Goal: Use online tool/utility: Utilize a website feature to perform a specific function

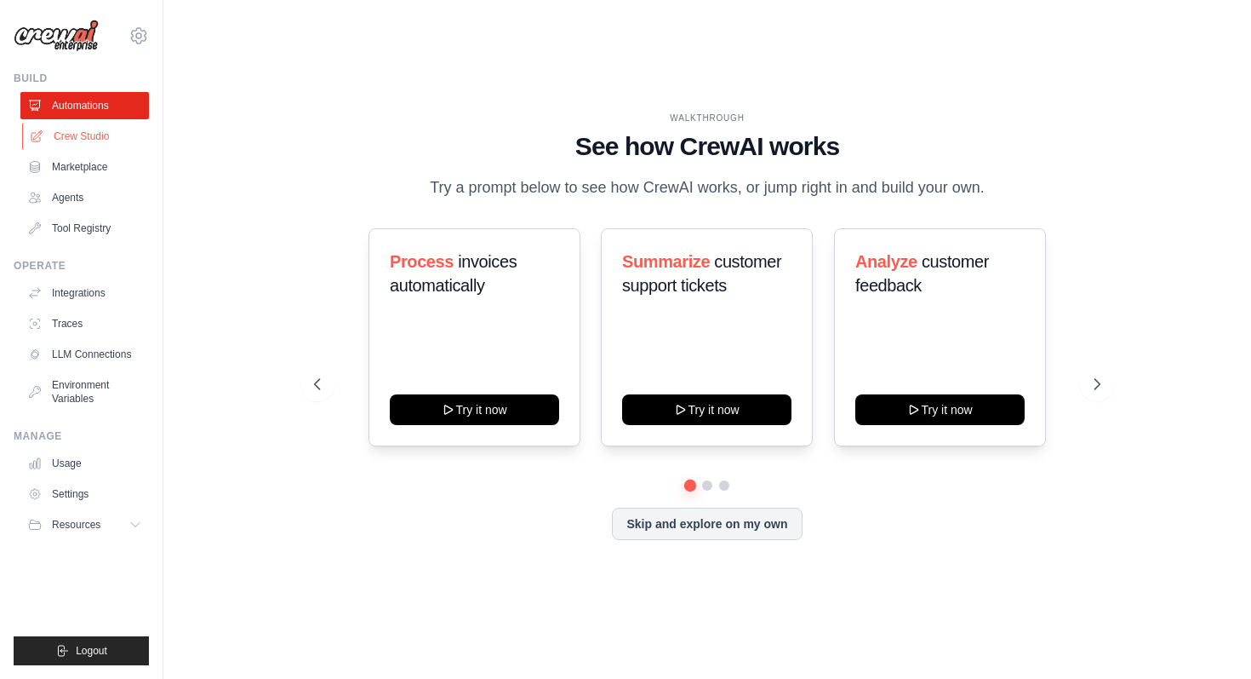
click at [72, 139] on link "Crew Studio" at bounding box center [86, 136] width 129 height 27
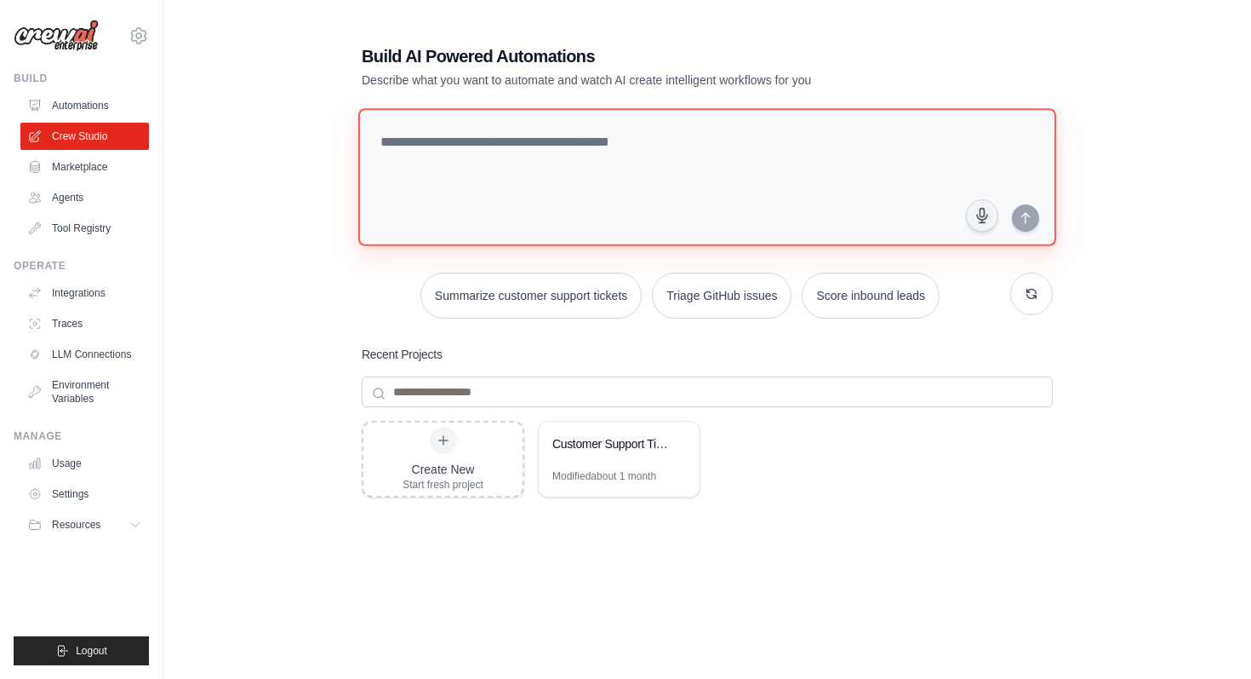
click at [566, 152] on textarea at bounding box center [707, 177] width 698 height 138
click at [580, 292] on button "Summarize customer support tickets" at bounding box center [531, 295] width 221 height 46
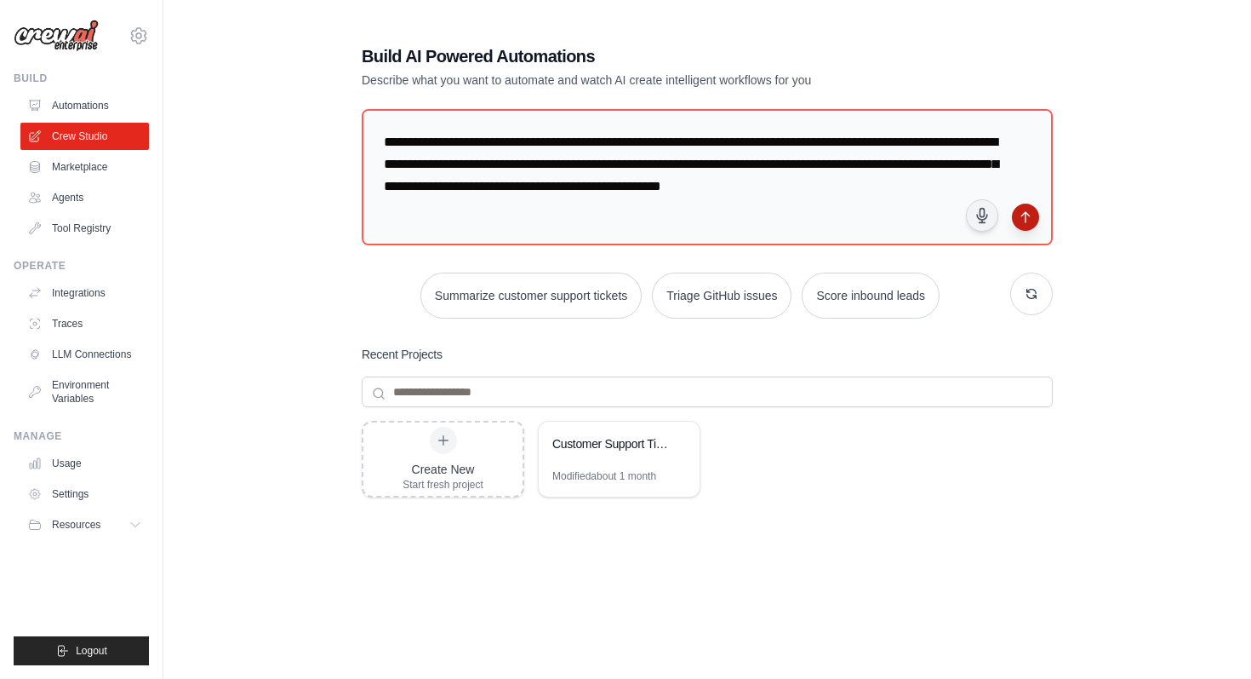
click at [1022, 218] on icon "submit" at bounding box center [1026, 217] width 14 height 14
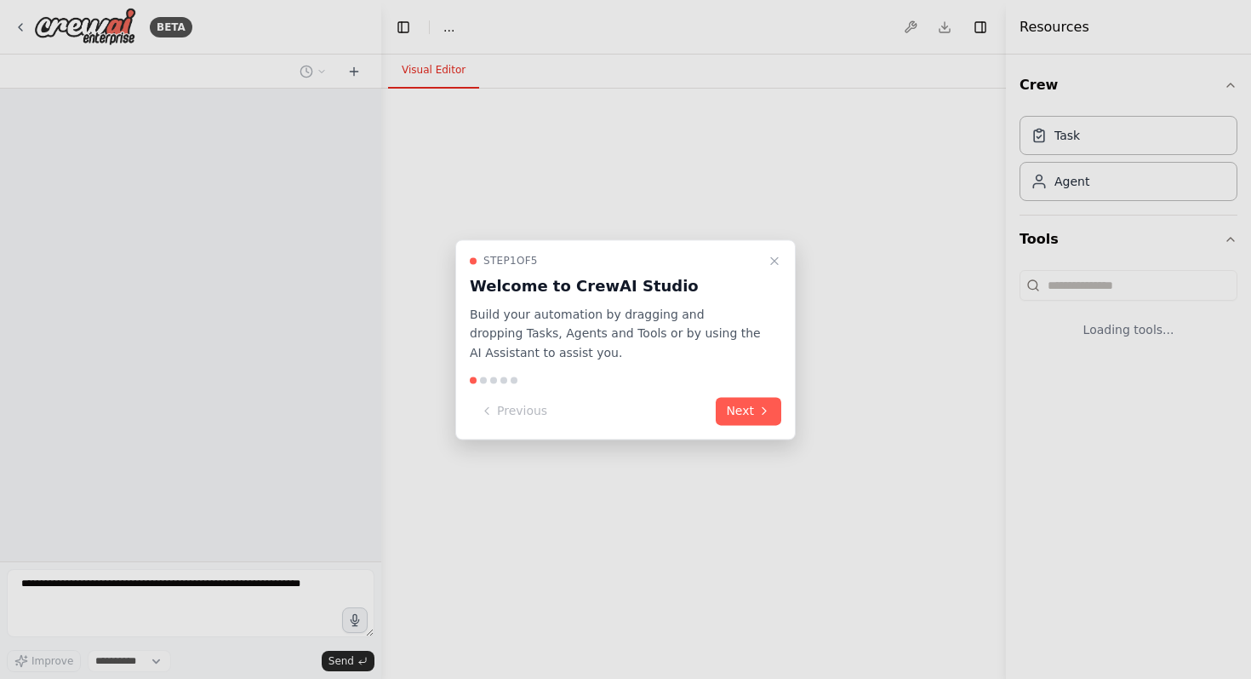
select select "****"
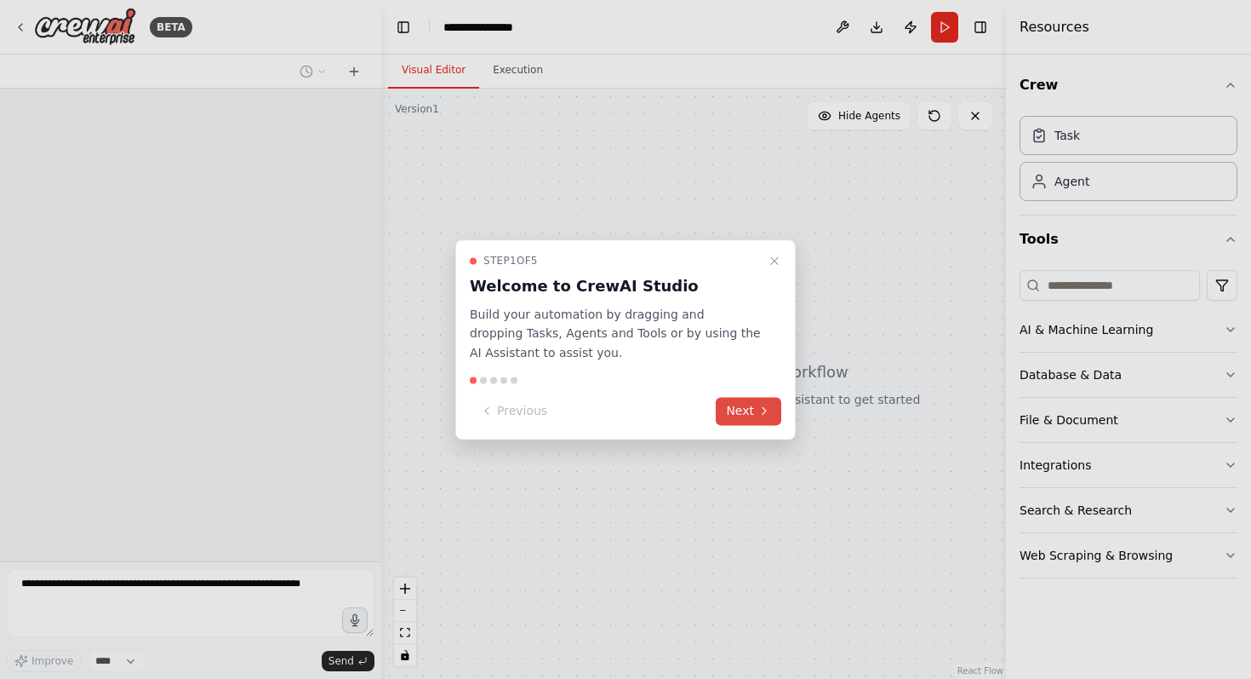
click at [739, 411] on button "Next" at bounding box center [749, 411] width 66 height 28
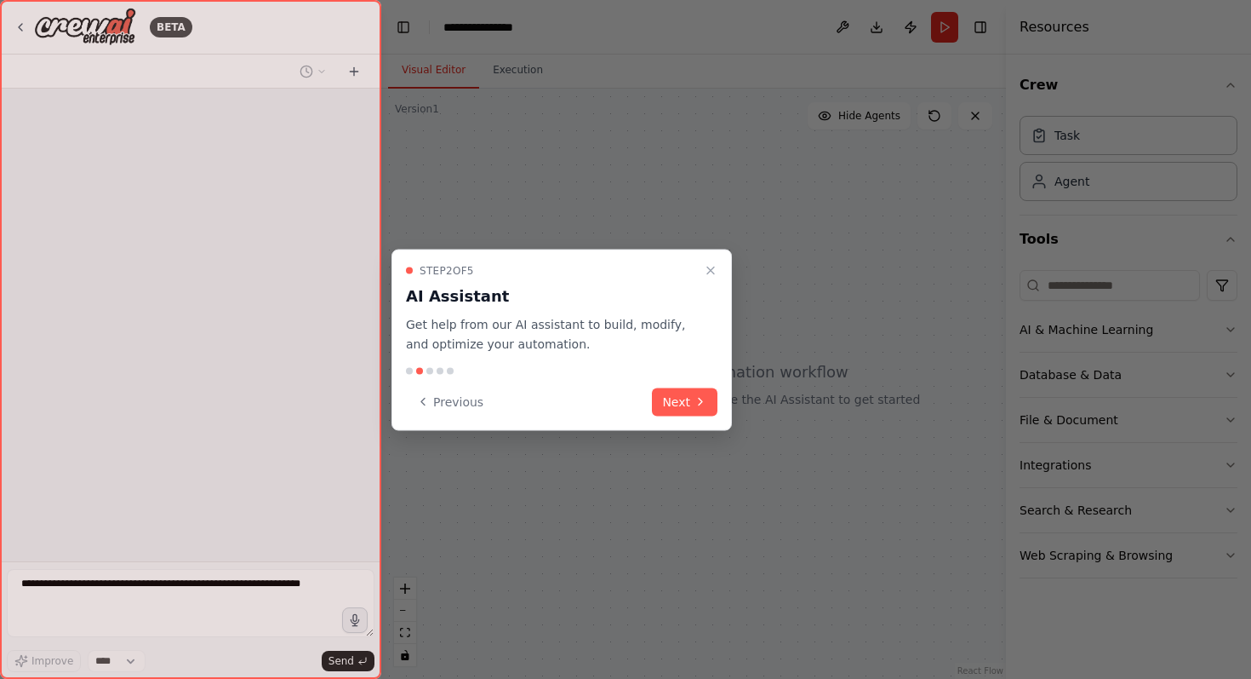
click at [739, 411] on div at bounding box center [625, 339] width 1251 height 679
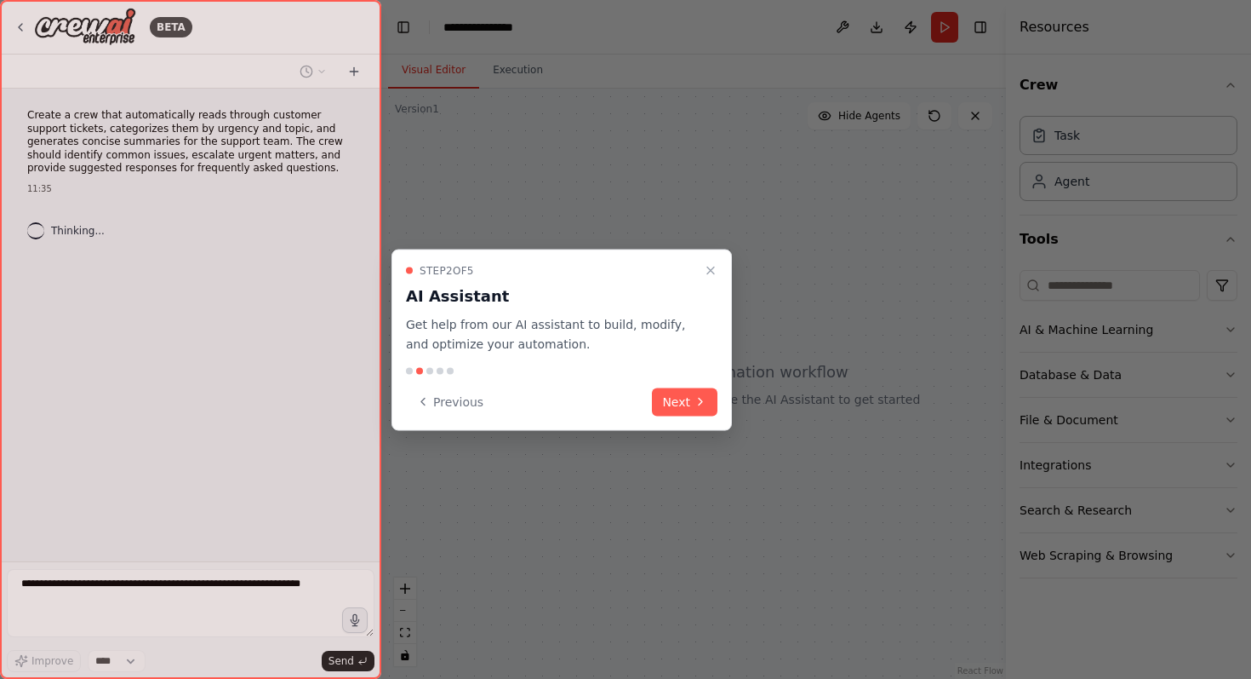
click at [739, 411] on div at bounding box center [625, 339] width 1251 height 679
click at [708, 411] on button "Next" at bounding box center [685, 401] width 66 height 28
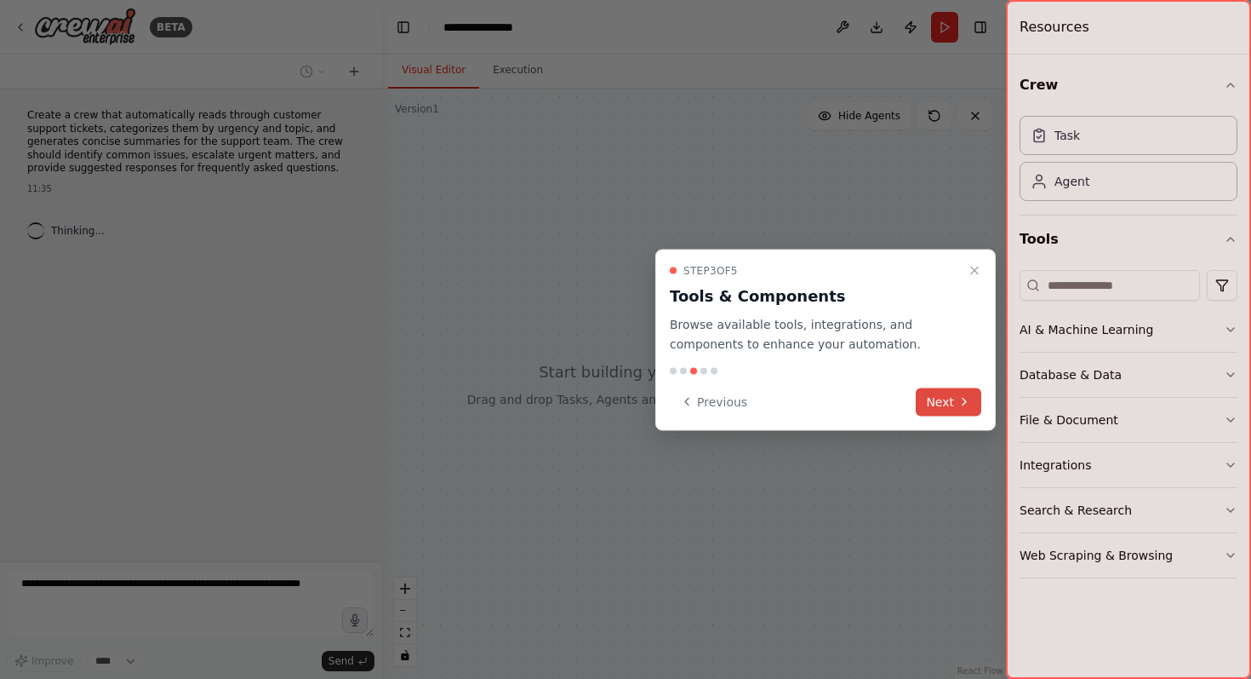
click at [941, 398] on button "Next" at bounding box center [949, 401] width 66 height 28
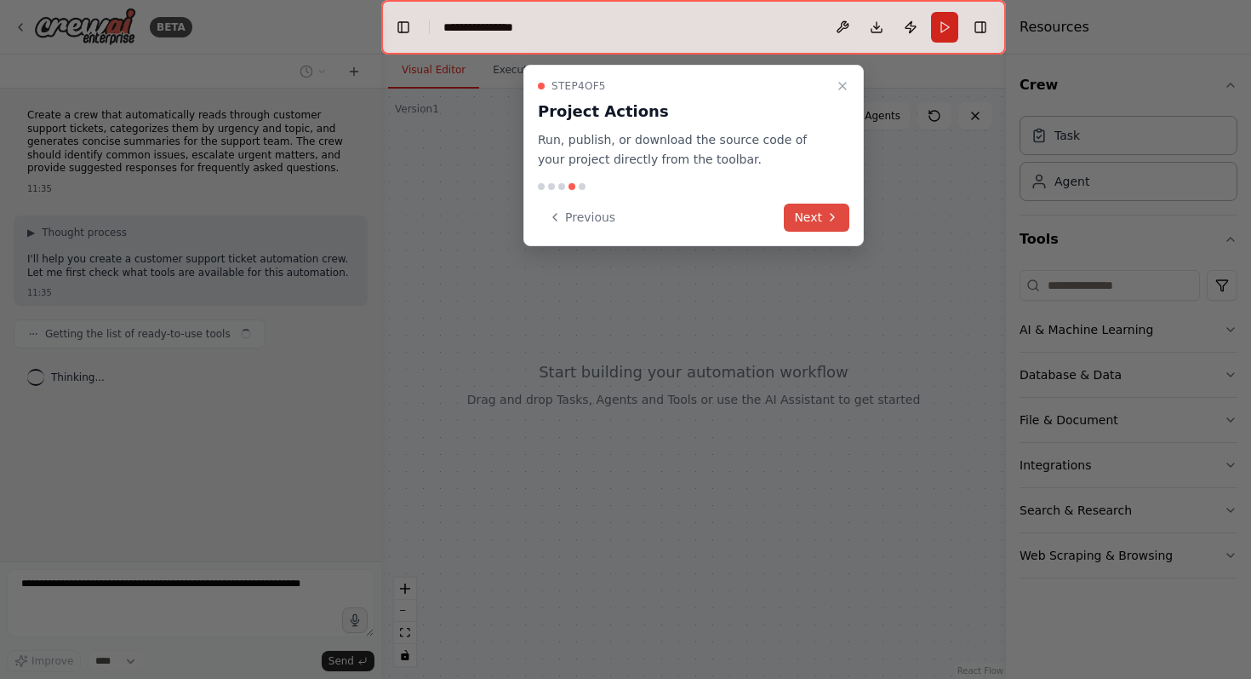
click at [796, 221] on button "Next" at bounding box center [817, 217] width 66 height 28
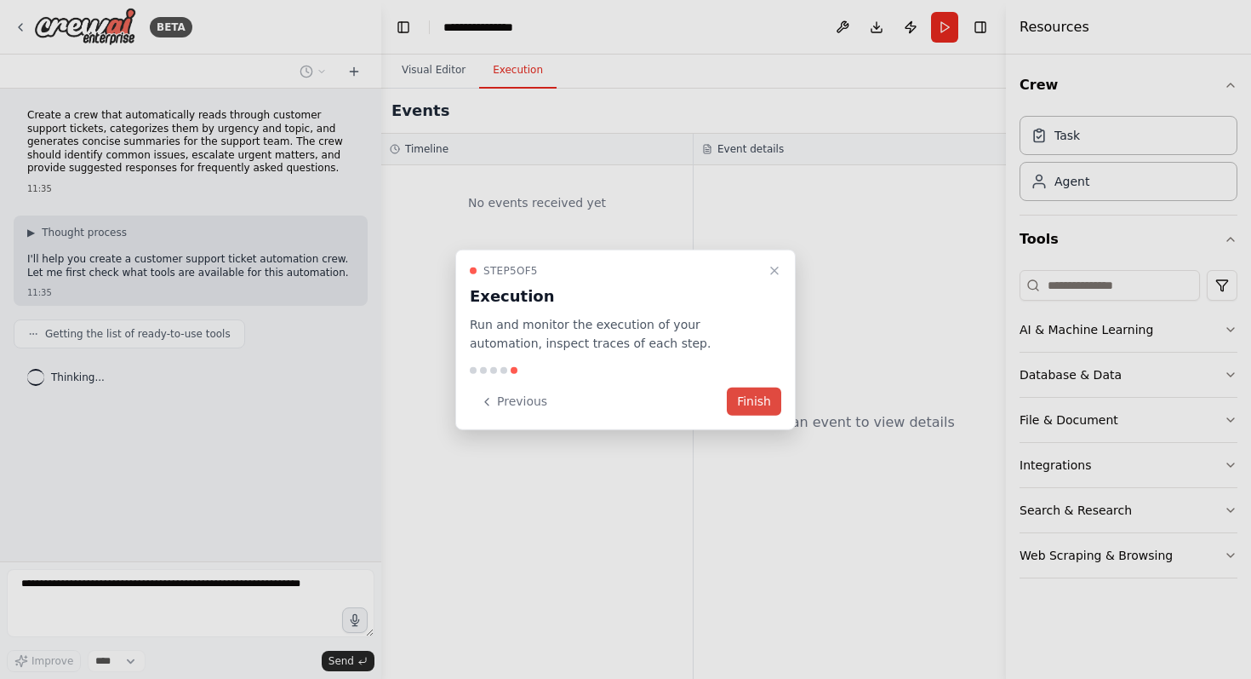
click at [740, 394] on button "Finish" at bounding box center [754, 401] width 54 height 28
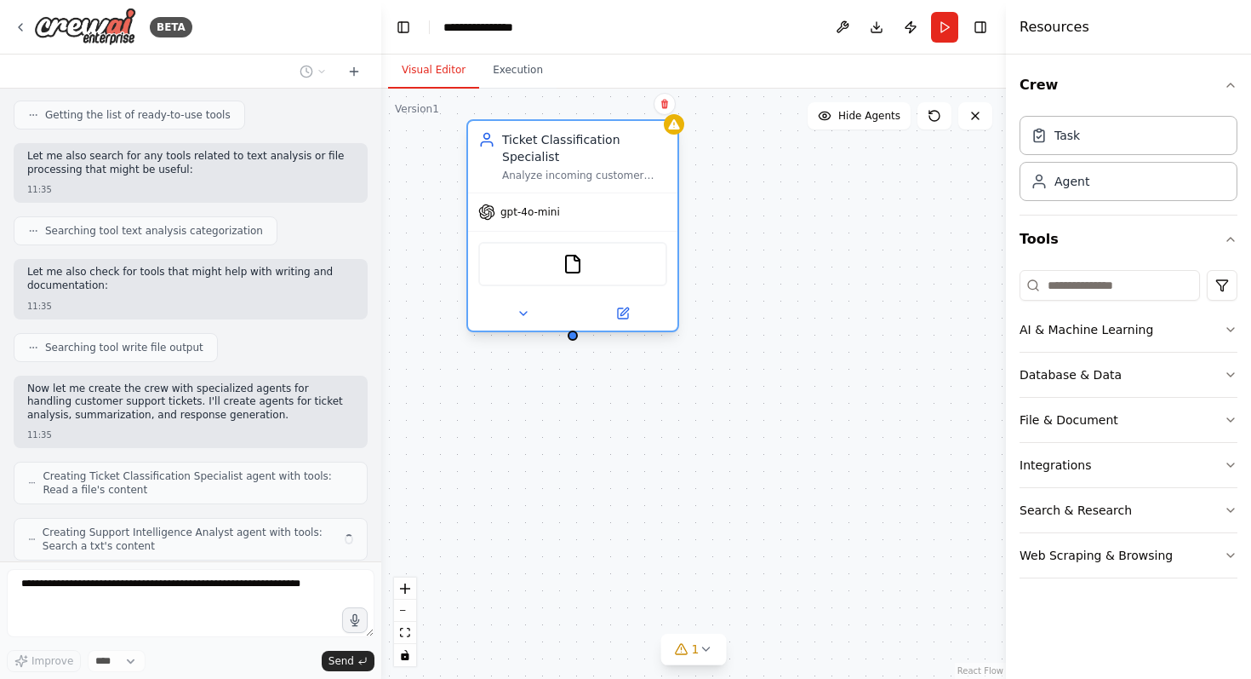
scroll to position [275, 0]
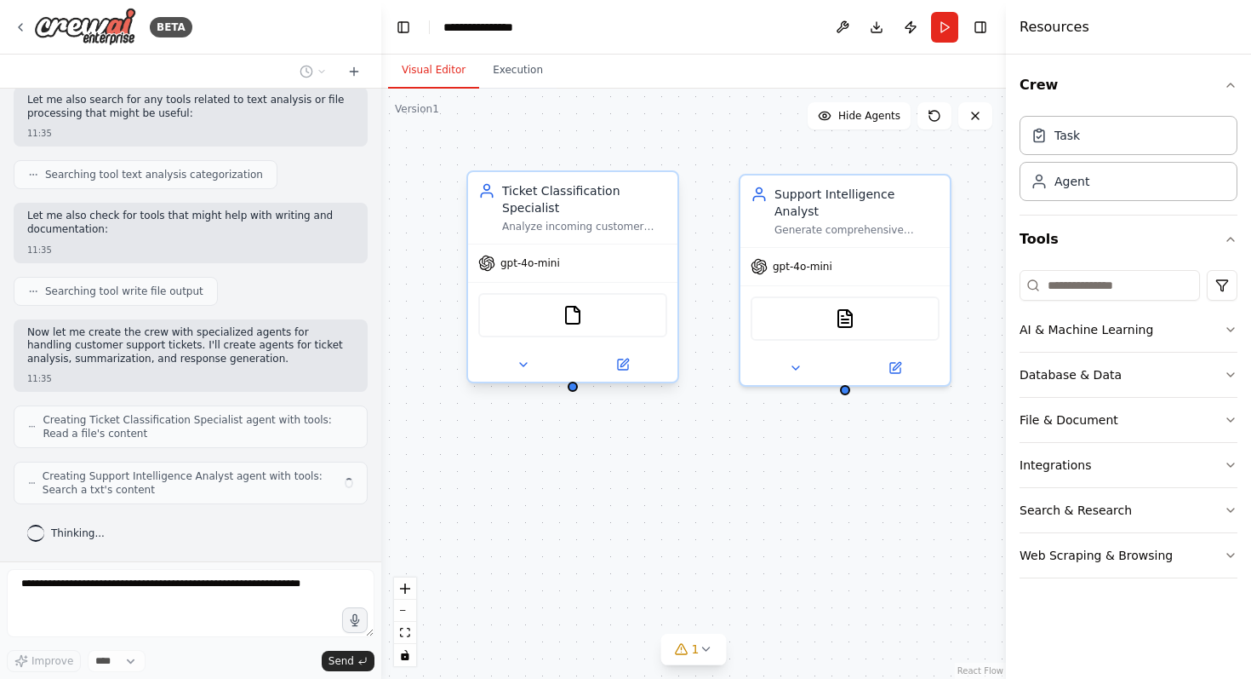
click at [566, 203] on div "Ticket Classification Specialist" at bounding box center [584, 199] width 165 height 34
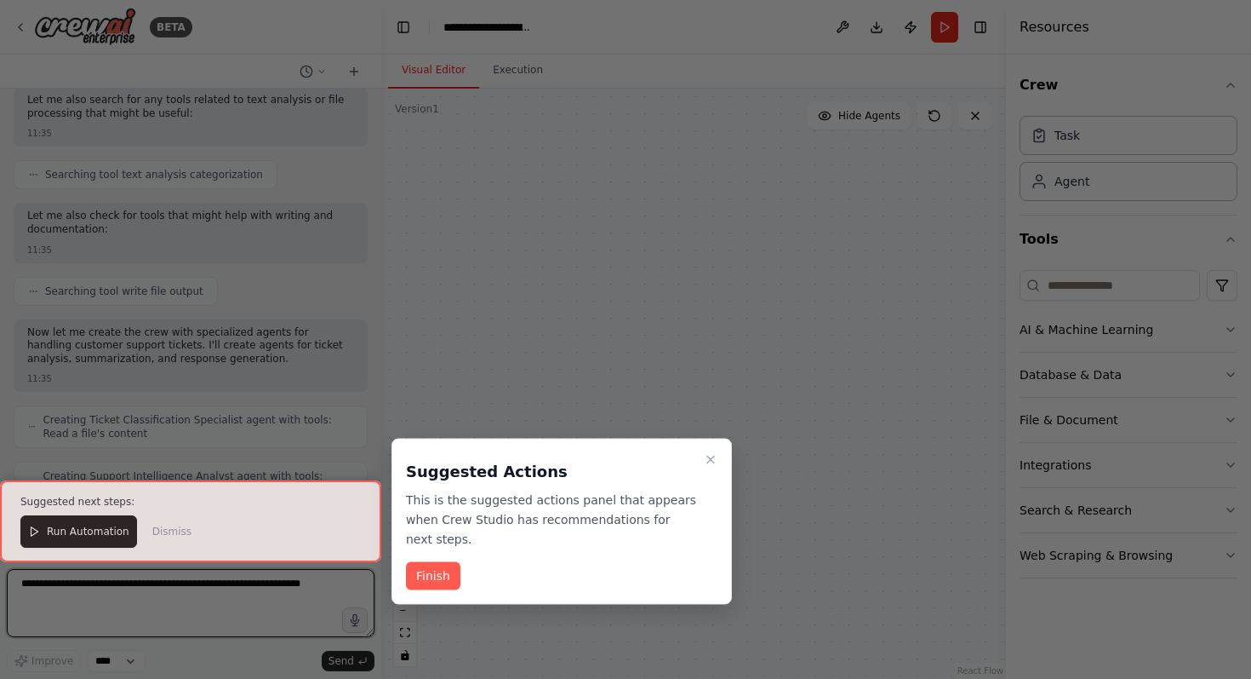
scroll to position [1735, 0]
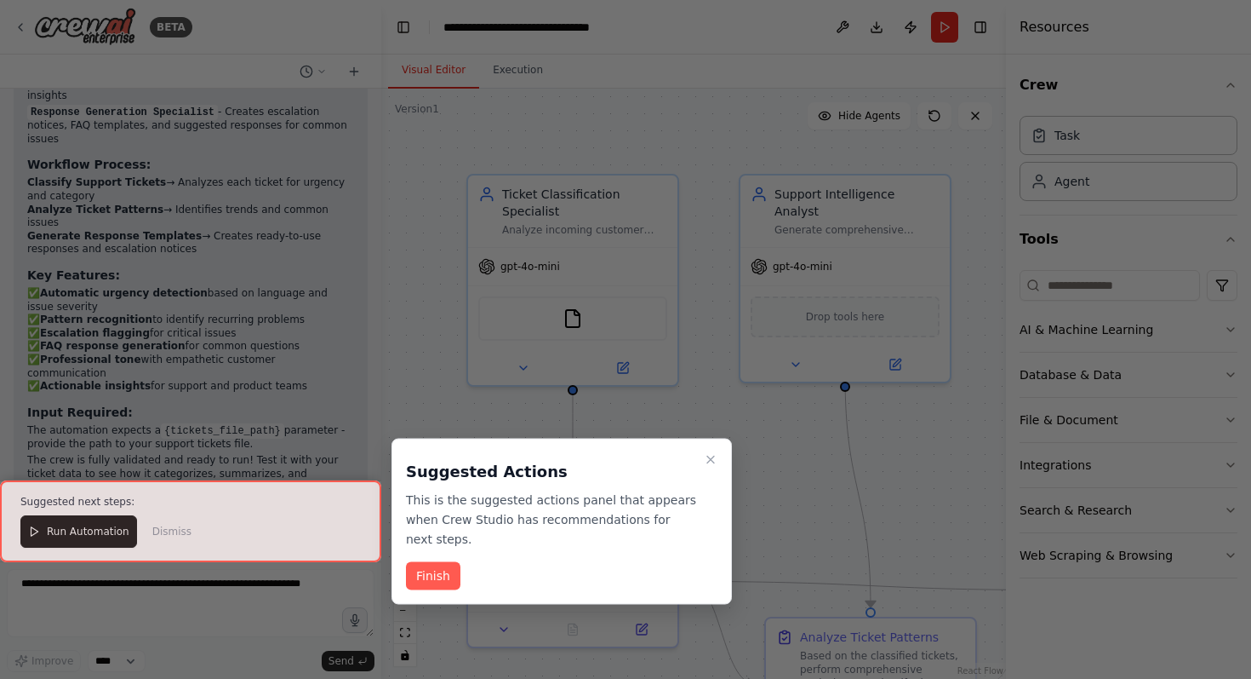
click at [685, 112] on div at bounding box center [625, 339] width 1251 height 679
click at [414, 566] on button "Finish" at bounding box center [433, 576] width 54 height 28
